Goal: Task Accomplishment & Management: Complete application form

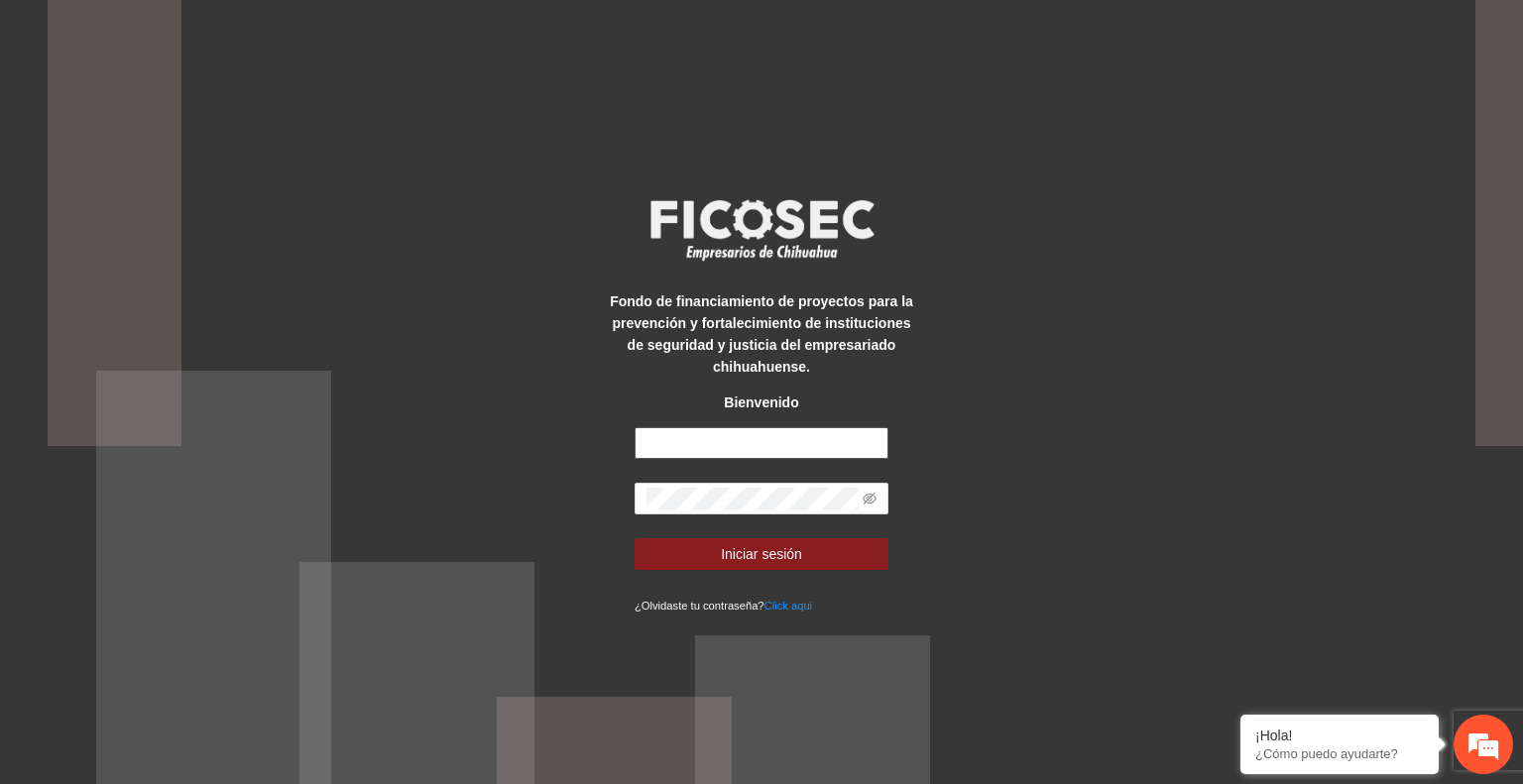
type input "**********"
click at [769, 549] on span "Iniciar sesión" at bounding box center [762, 554] width 81 height 22
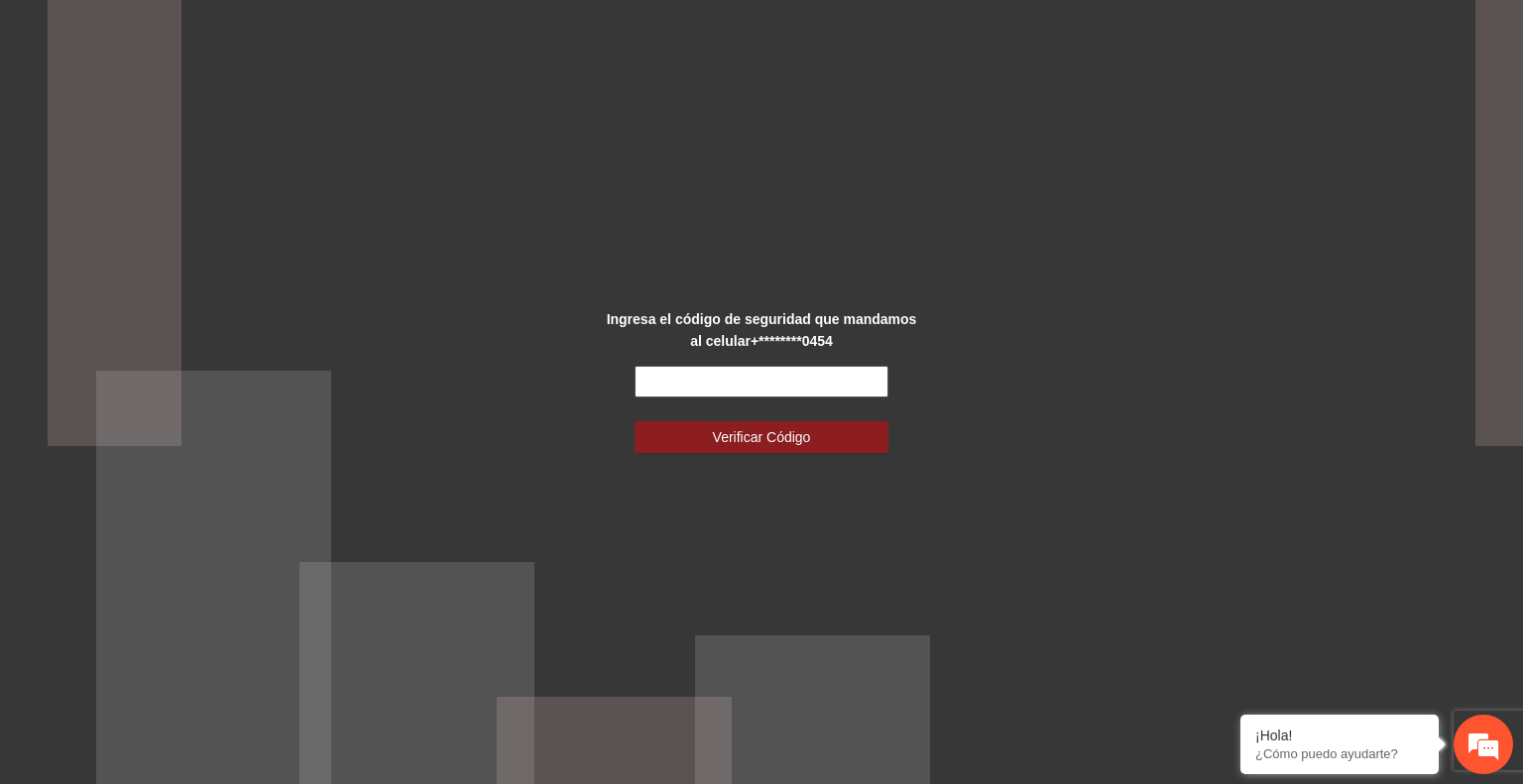
click at [687, 383] on input "text" at bounding box center [762, 382] width 254 height 32
type input "******"
click at [720, 436] on span "Verificar Código" at bounding box center [762, 437] width 98 height 22
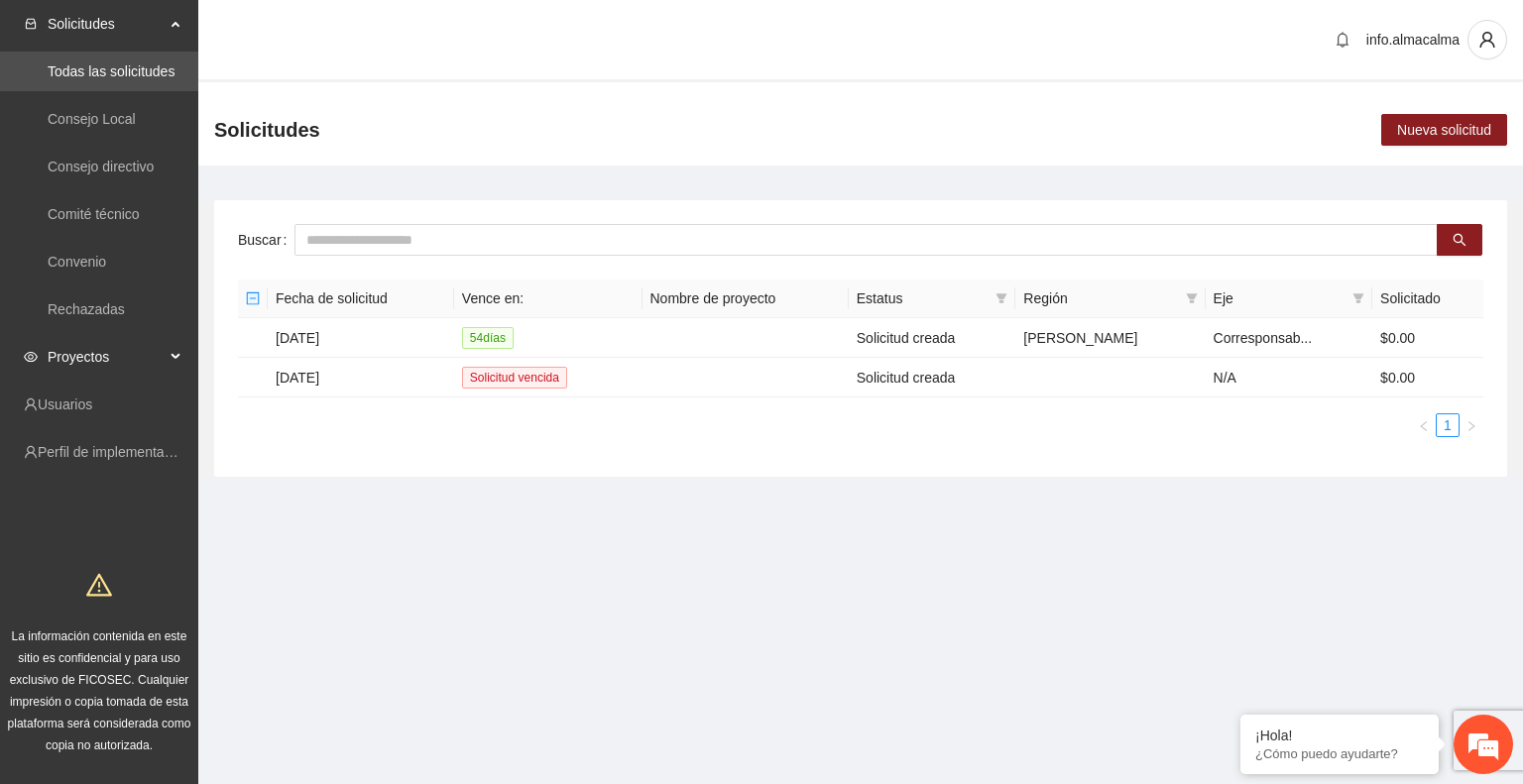
click at [115, 360] on span "Proyectos" at bounding box center [106, 357] width 117 height 40
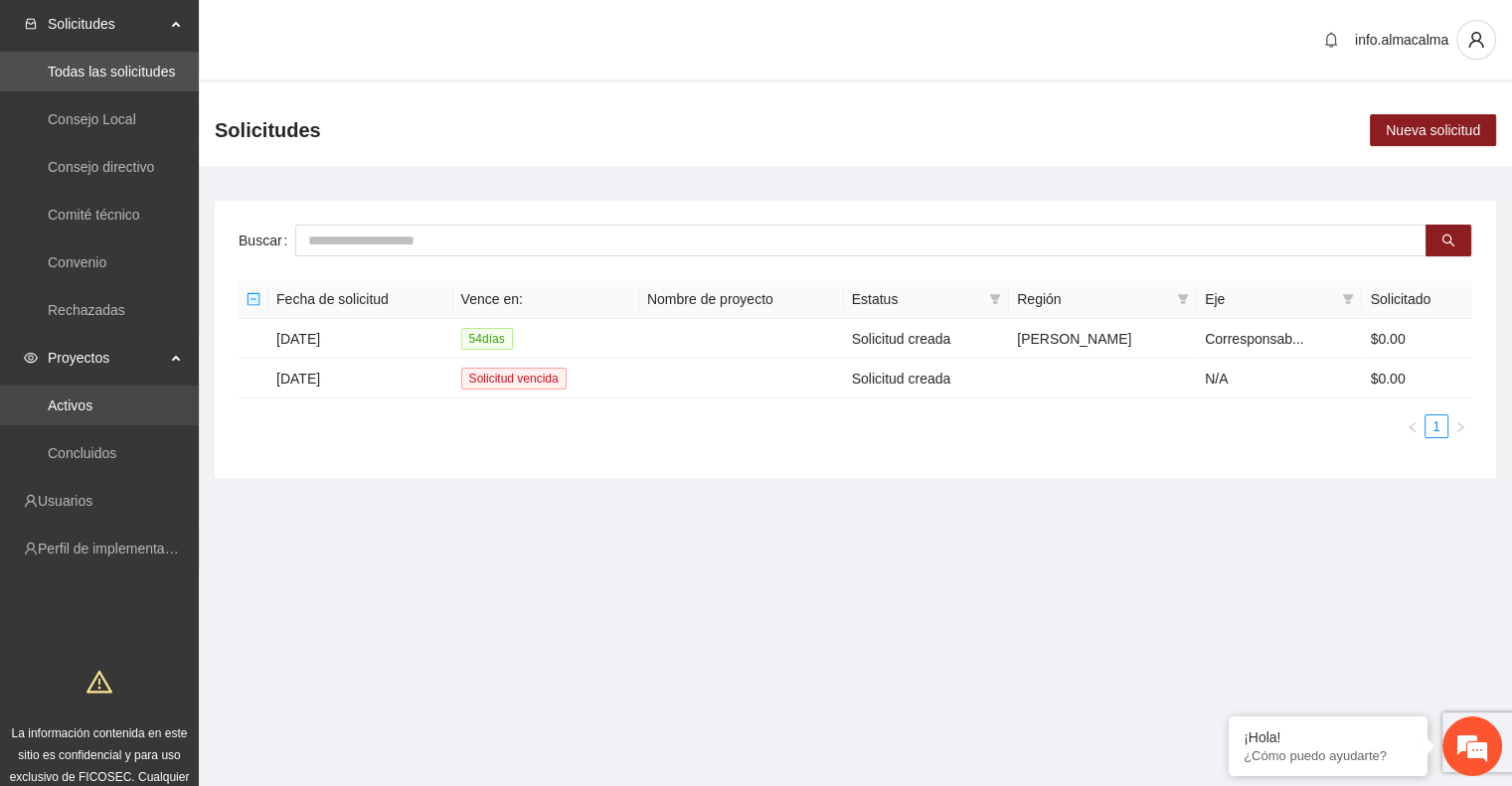
click at [93, 397] on link "Activos" at bounding box center [70, 405] width 45 height 16
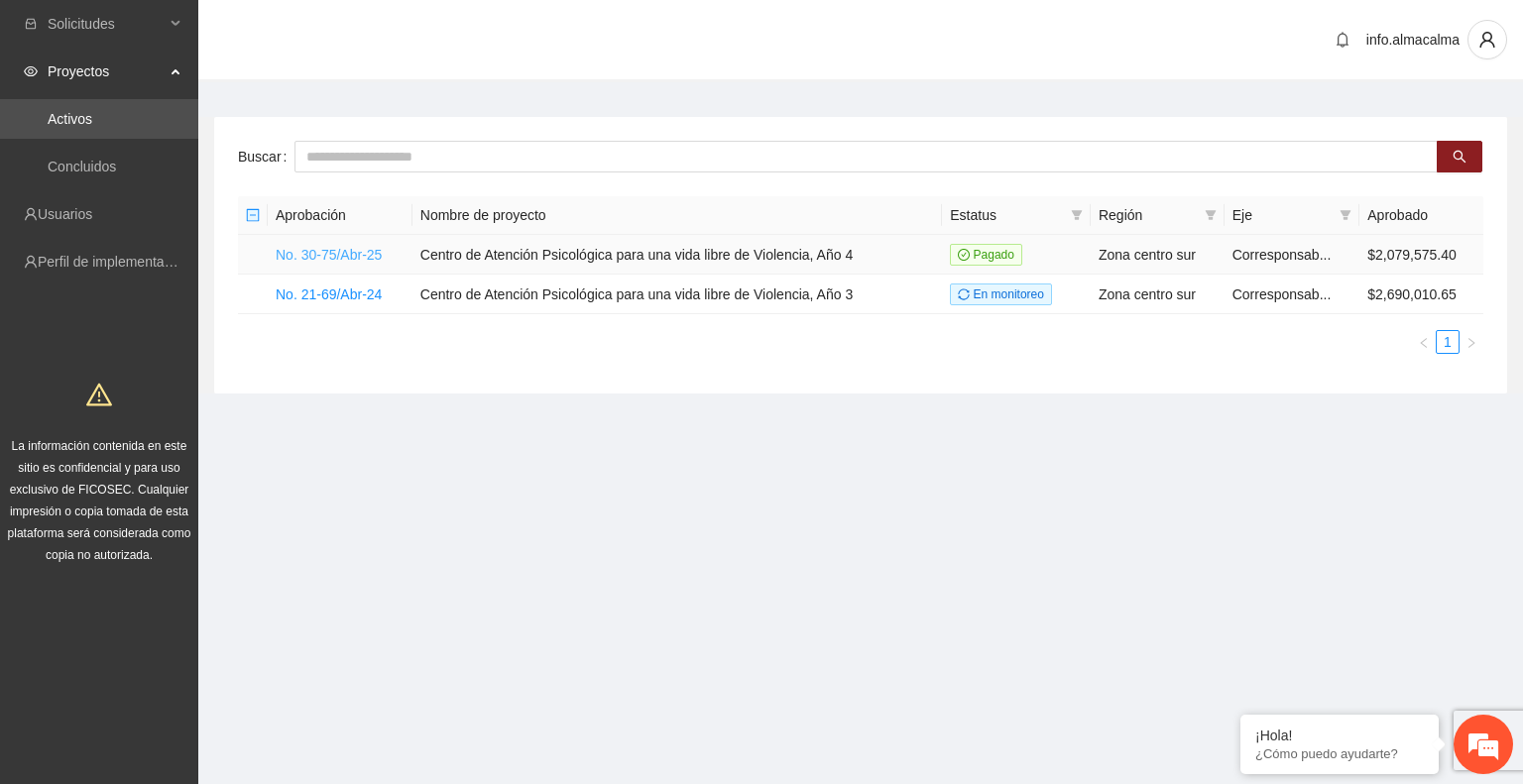
click at [331, 253] on link "No. 30-75/Abr-25" at bounding box center [329, 255] width 106 height 16
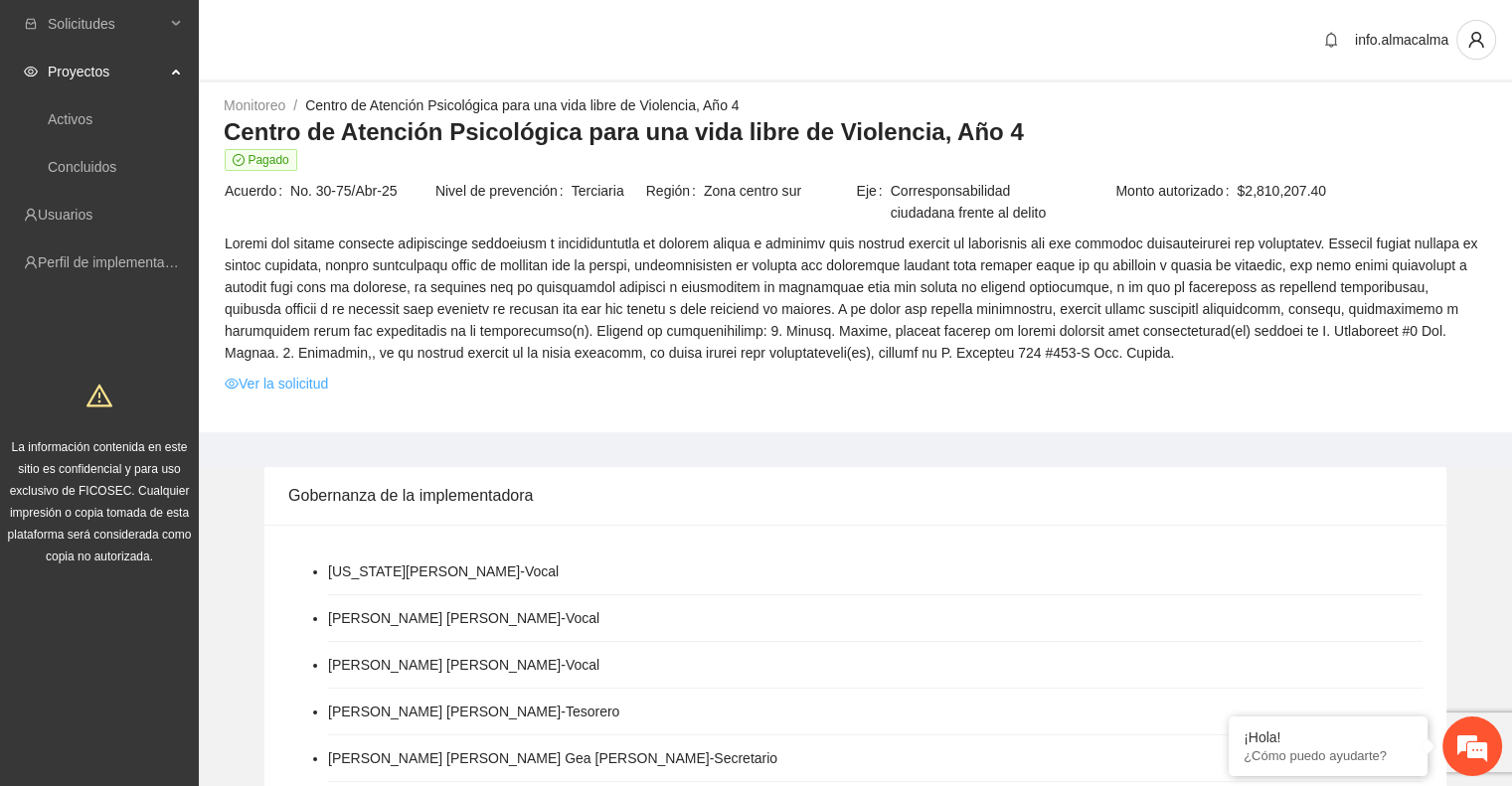
click at [323, 382] on link "Ver la solicitud" at bounding box center [277, 383] width 104 height 22
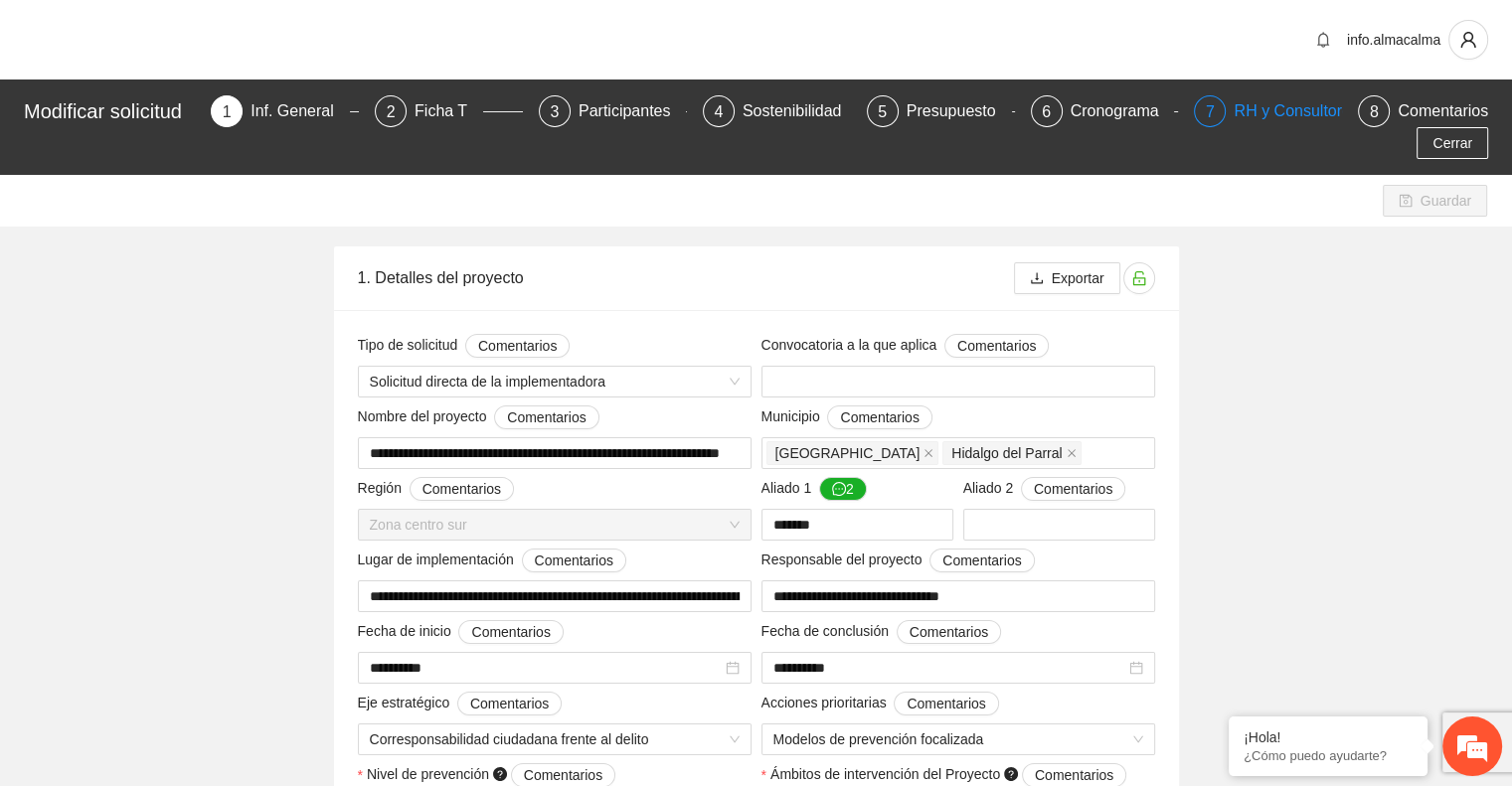
click at [1265, 104] on div "RH y Consultores" at bounding box center [1303, 111] width 140 height 32
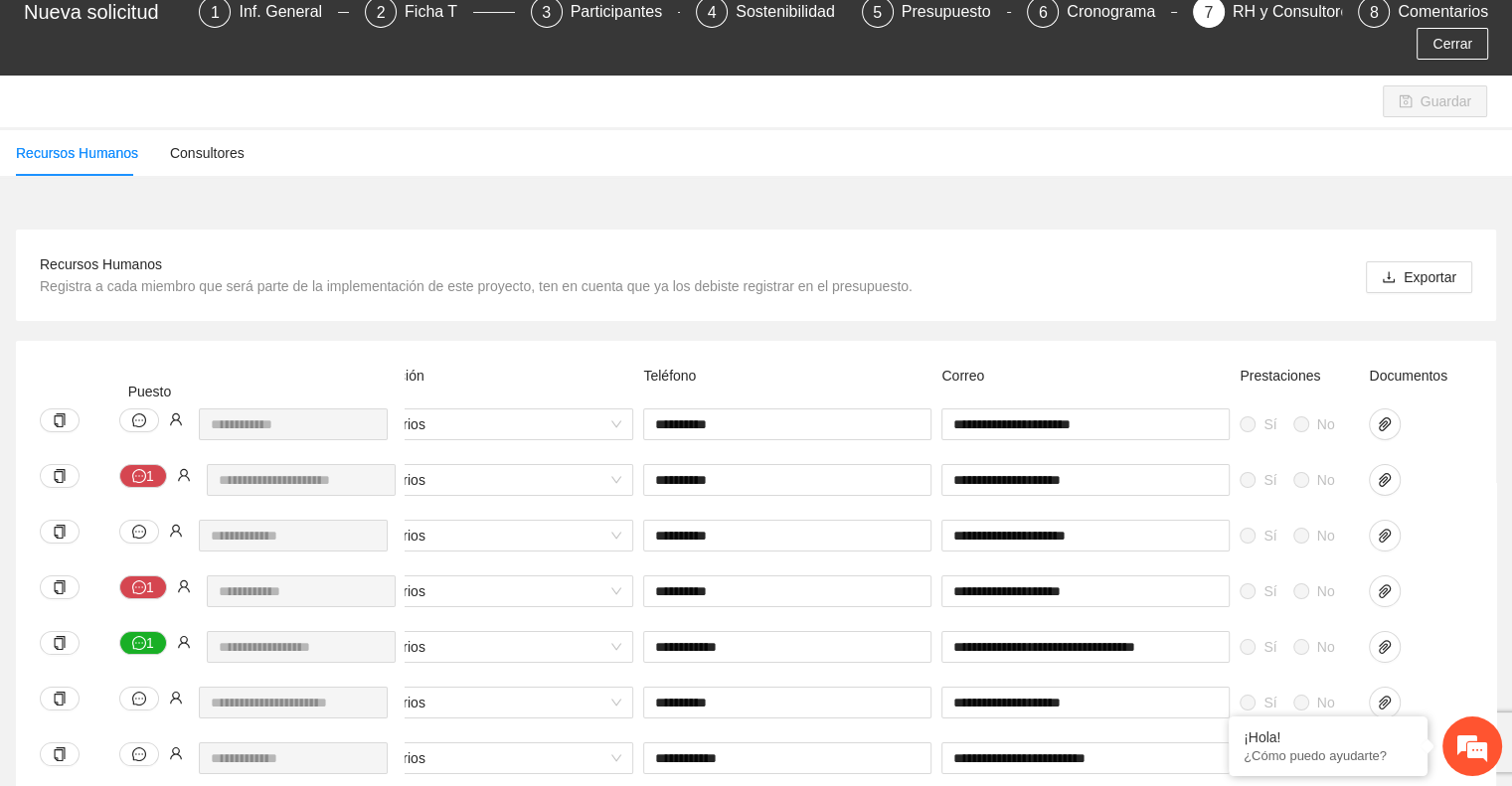
scroll to position [0, 826]
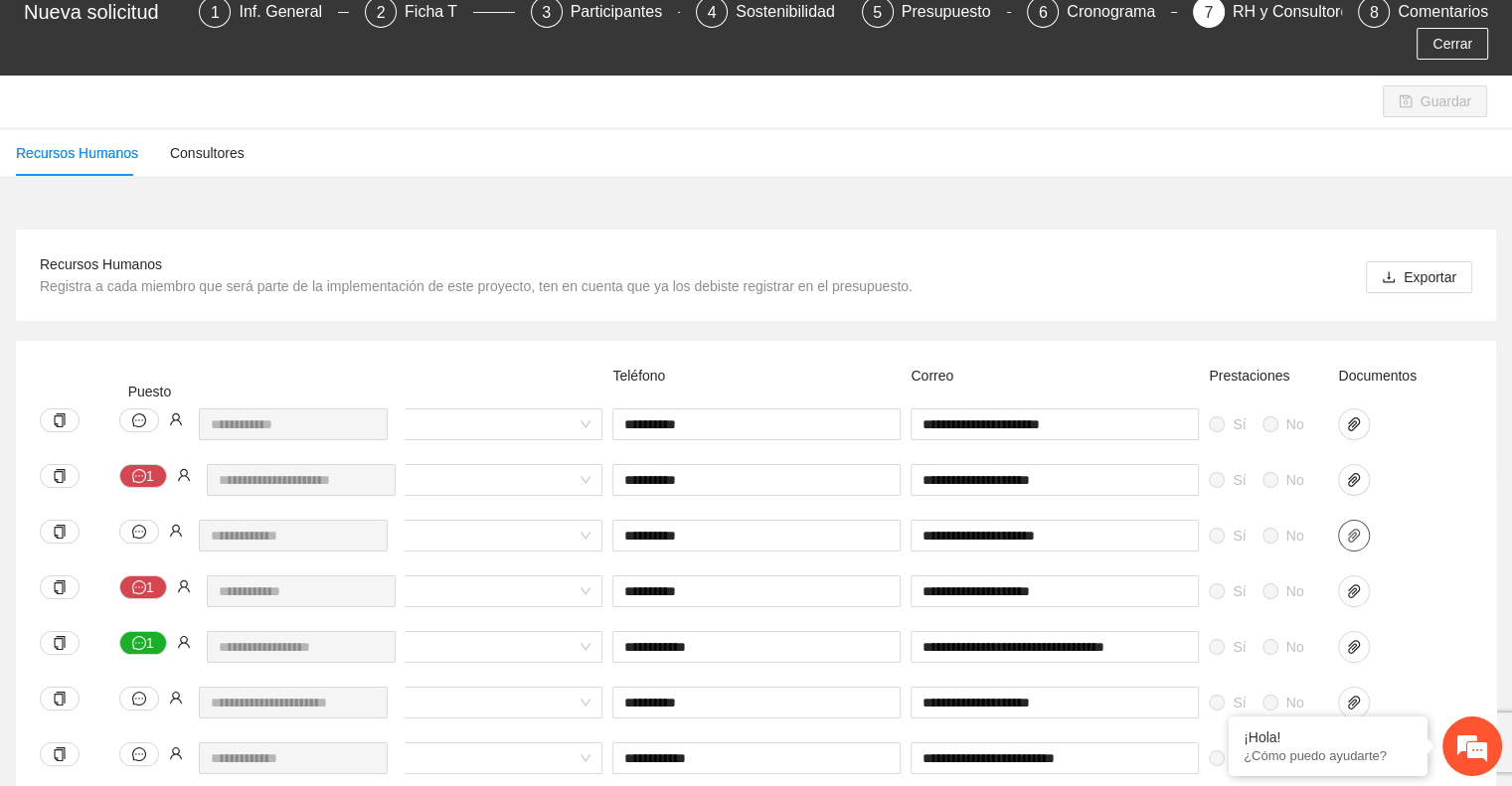
click at [1352, 528] on icon "paper-clip" at bounding box center [1354, 535] width 12 height 14
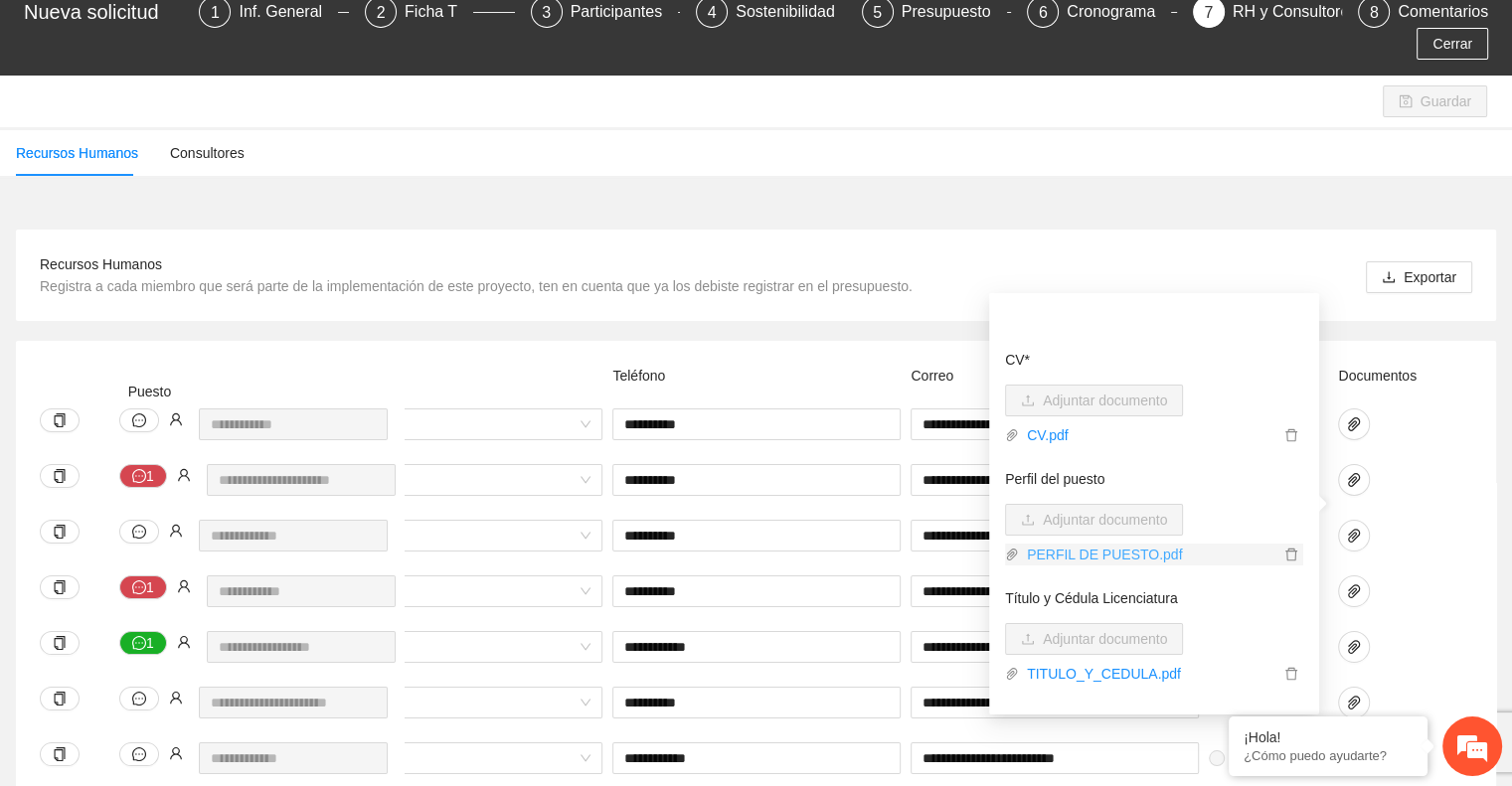
click at [1095, 559] on link "PERFIL DE PUESTO.pdf" at bounding box center [1150, 554] width 261 height 22
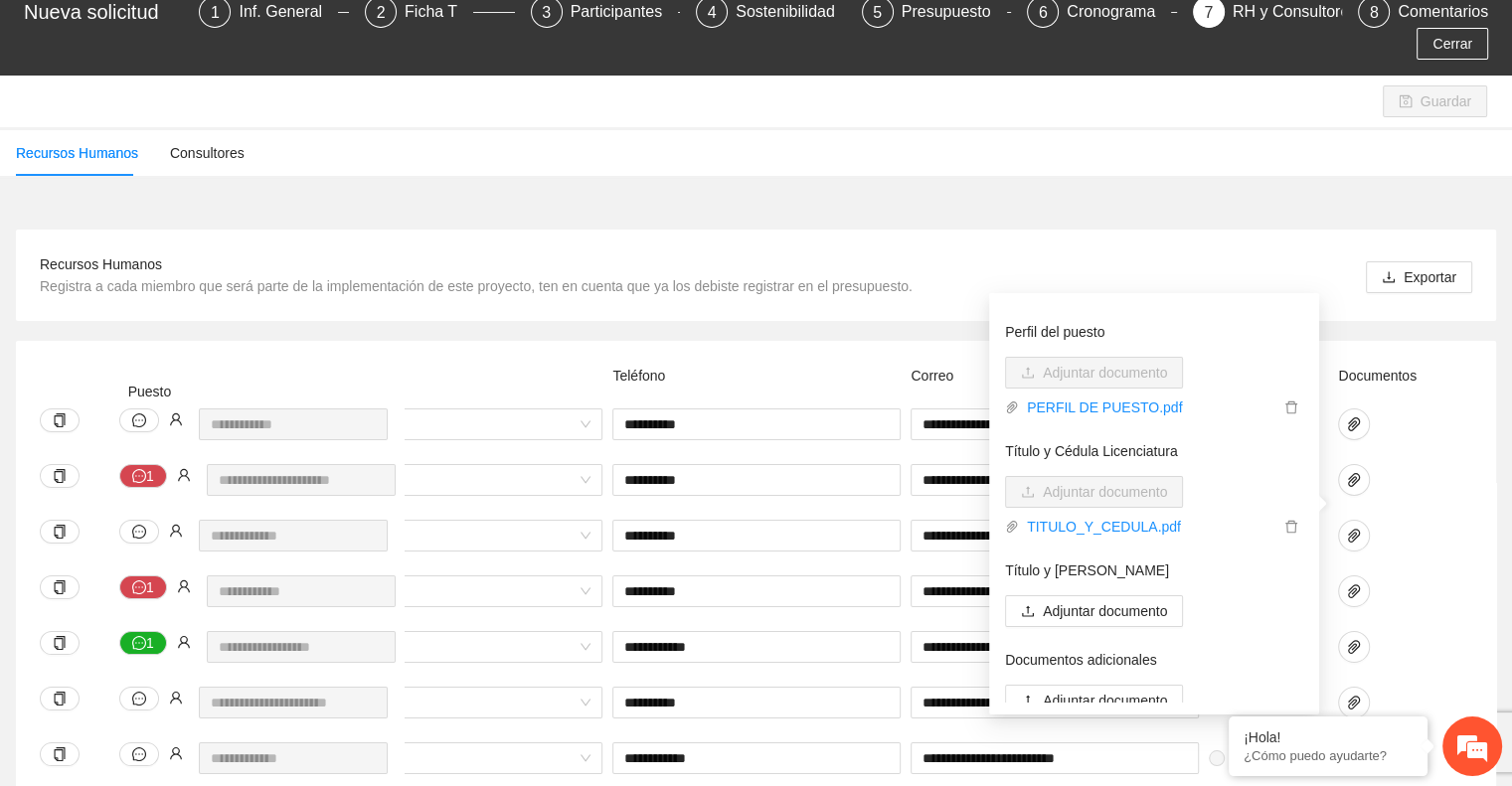
scroll to position [191, 0]
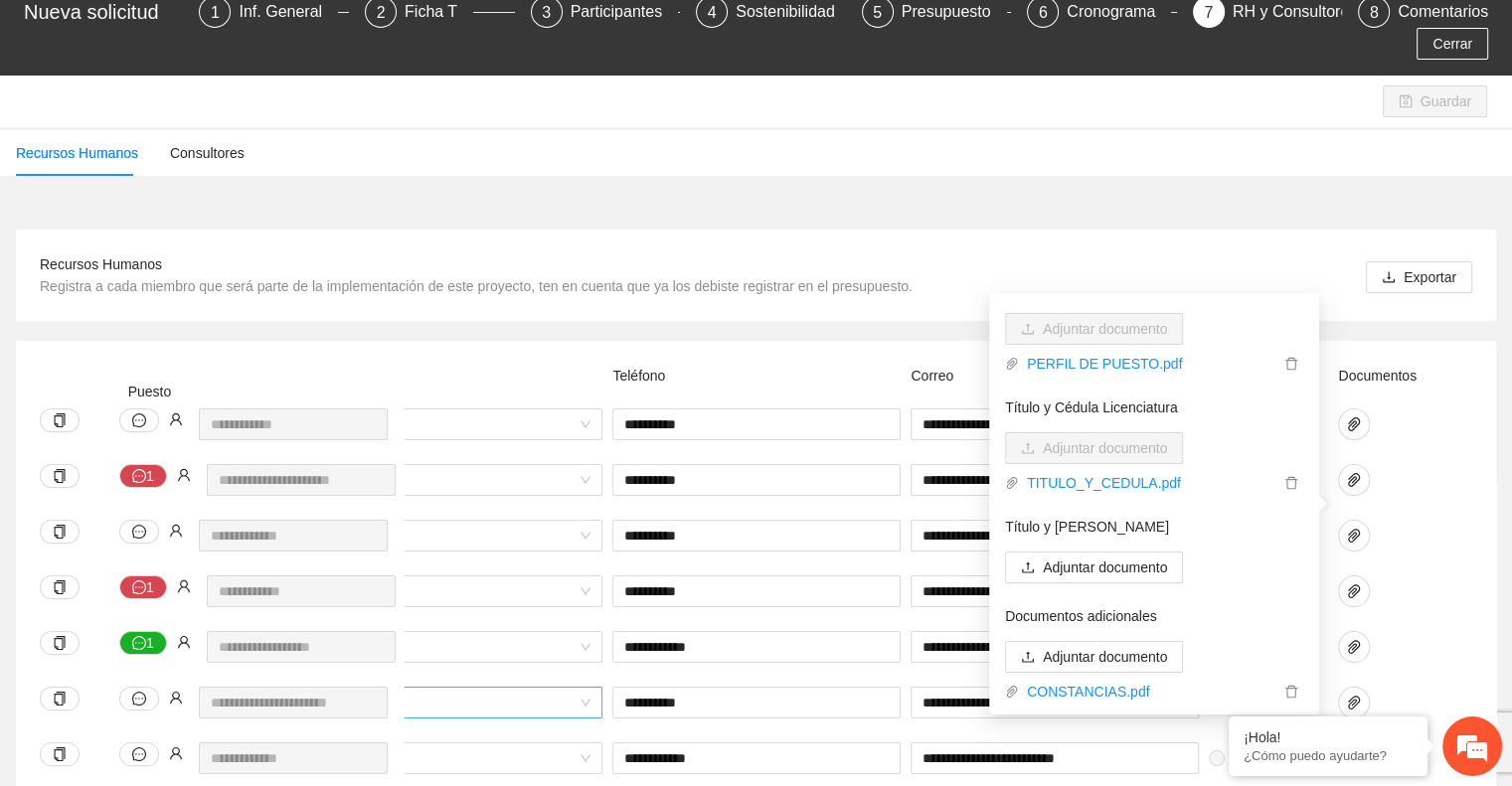
click at [439, 688] on span "Honorarios" at bounding box center [459, 702] width 265 height 30
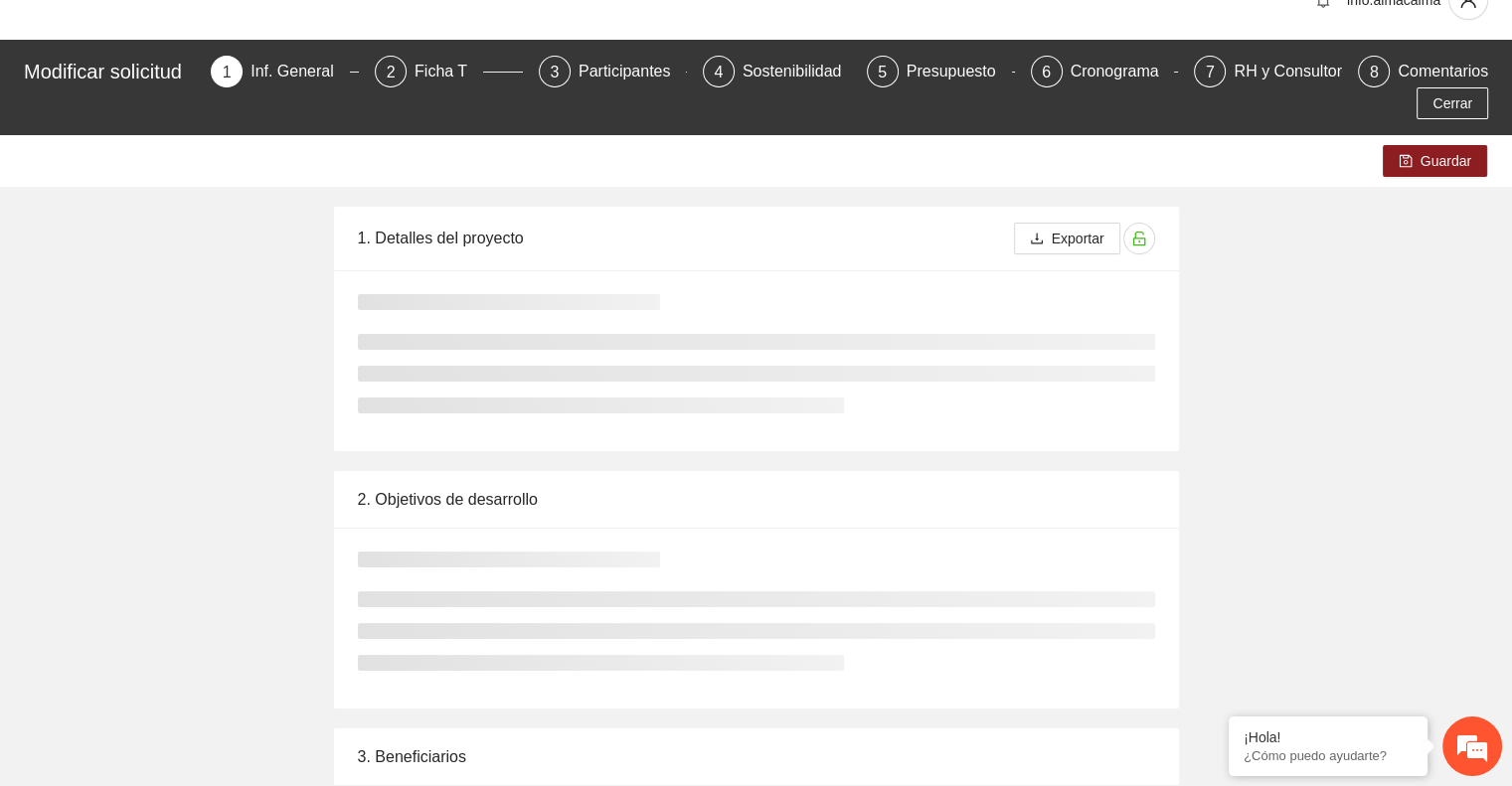
scroll to position [67, 0]
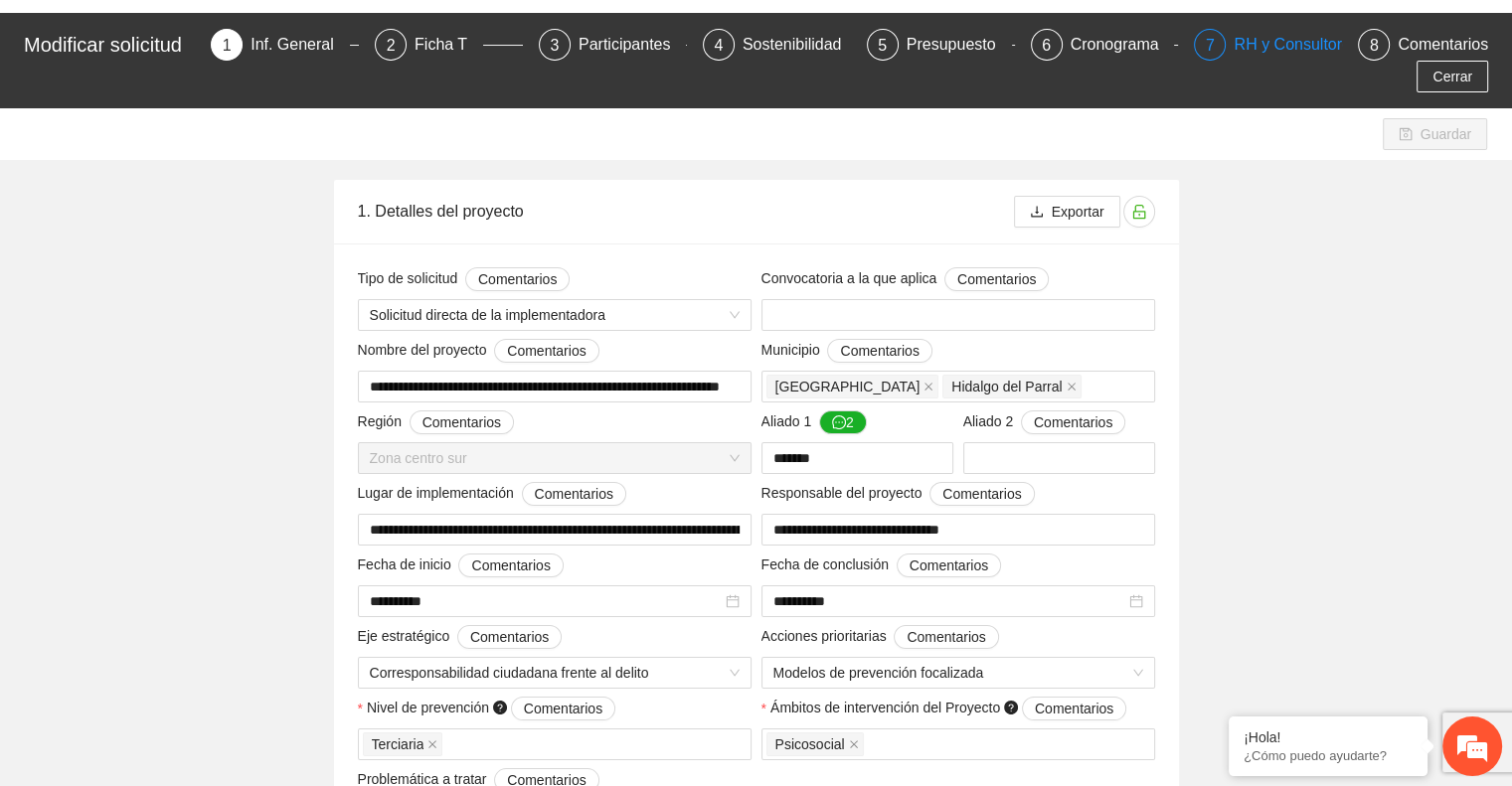
click at [1279, 41] on div "RH y Consultores" at bounding box center [1303, 45] width 140 height 32
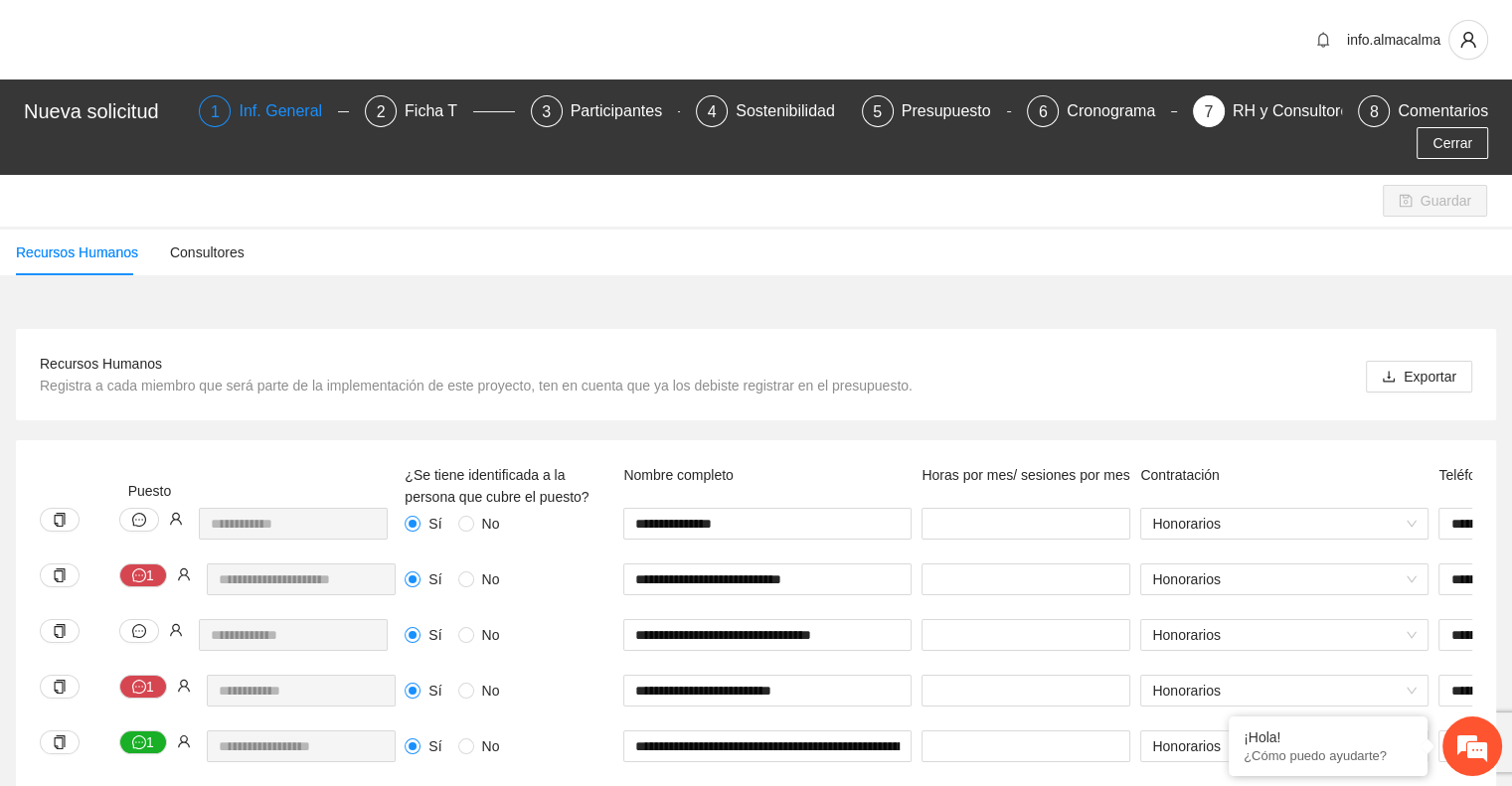
click at [283, 112] on div "Inf. General" at bounding box center [289, 111] width 100 height 32
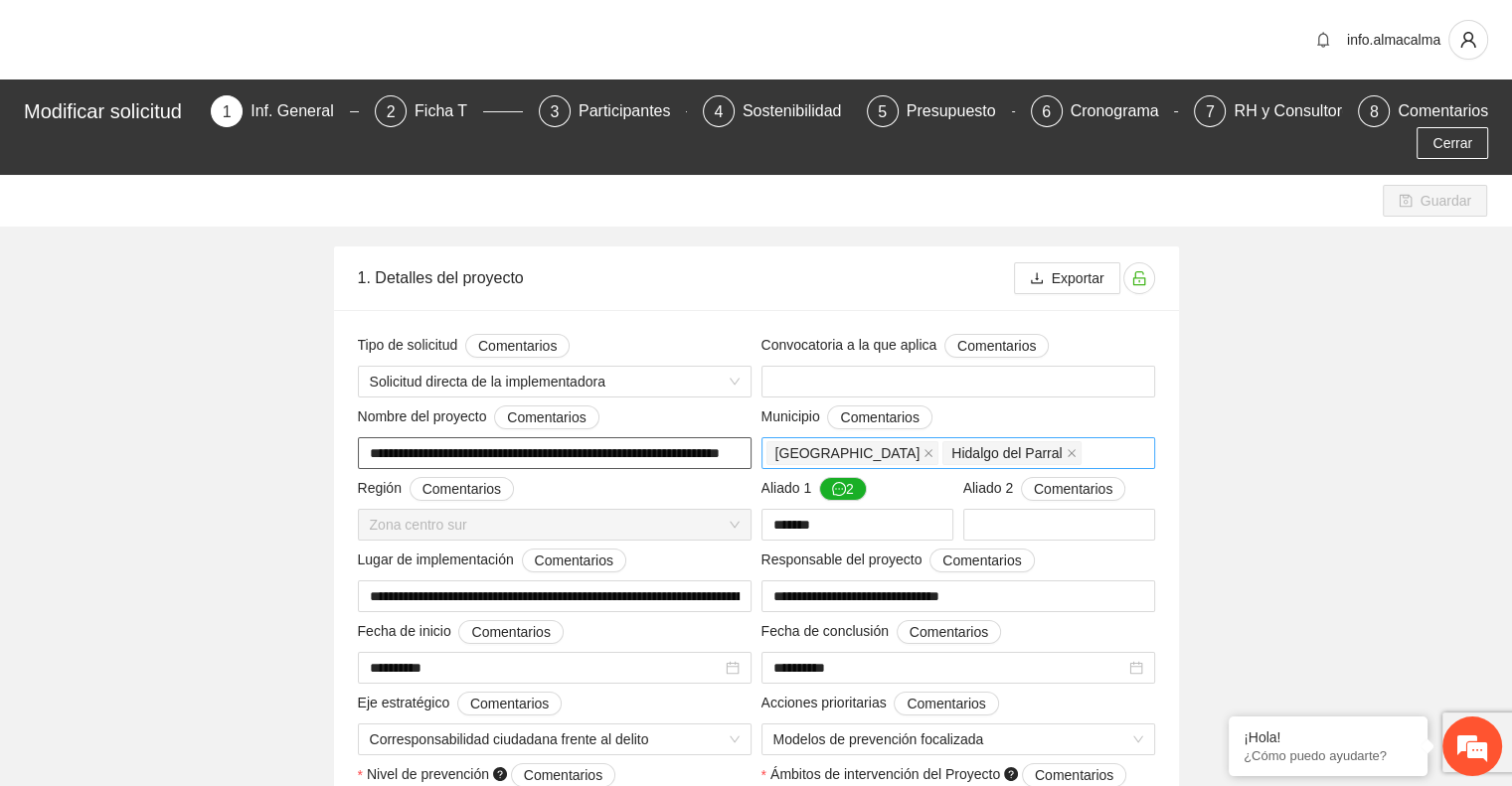
scroll to position [0, 60]
drag, startPoint x: 371, startPoint y: 451, endPoint x: 855, endPoint y: 447, distance: 484.0
